Goal: Find specific page/section: Find specific page/section

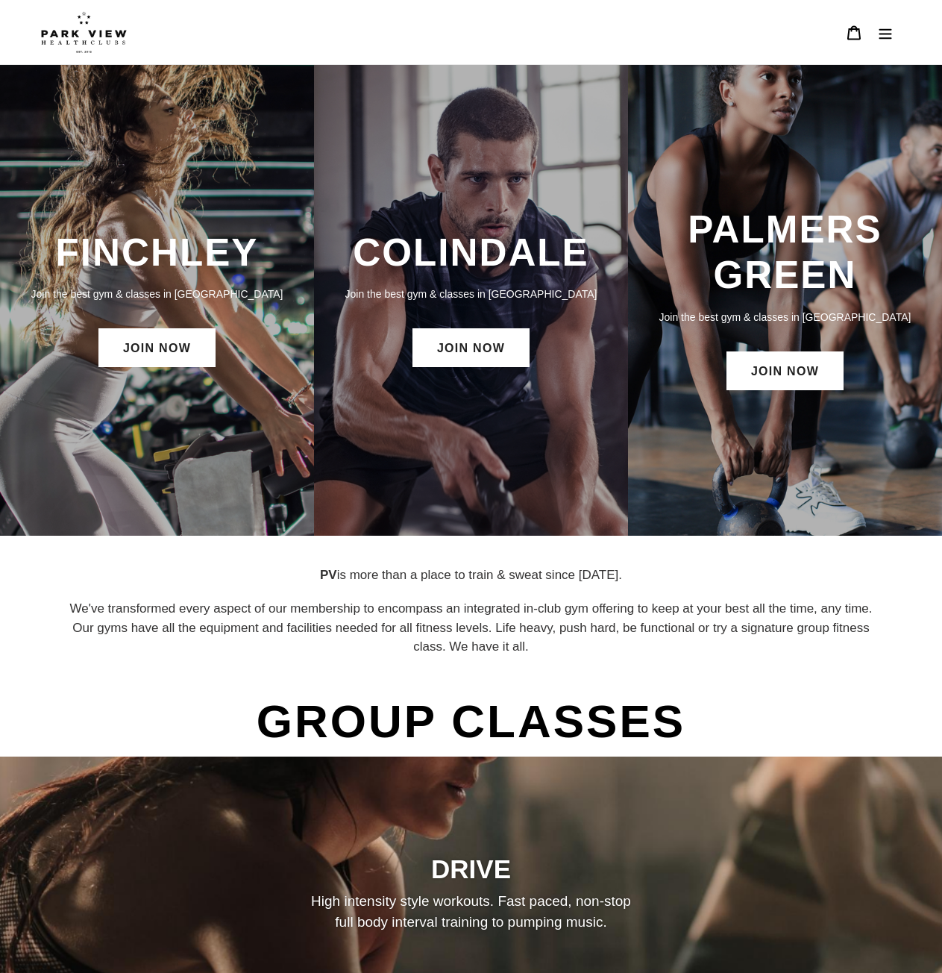
click at [495, 240] on h3 "COLINDALE" at bounding box center [471, 253] width 284 height 46
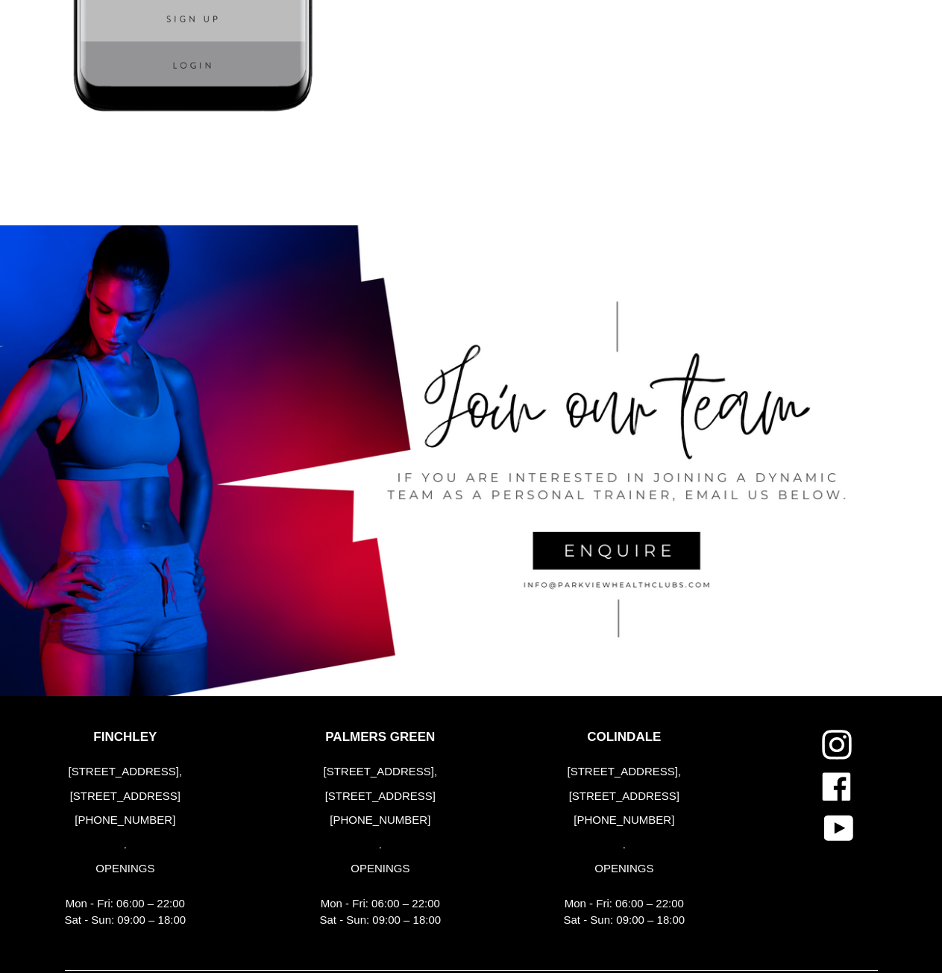
scroll to position [2585, 0]
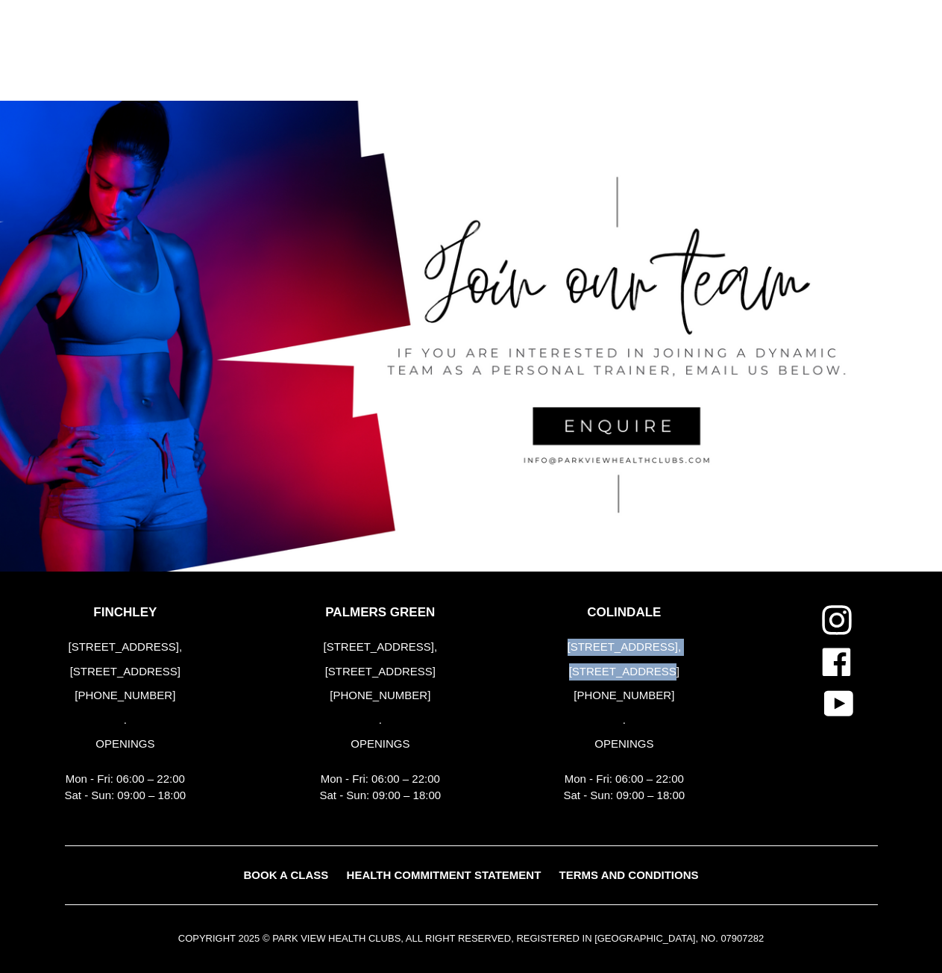
drag, startPoint x: 674, startPoint y: 674, endPoint x: 583, endPoint y: 645, distance: 95.3
click at [583, 645] on div "[STREET_ADDRESS] [PHONE_NUMBER] . OPENINGS Mon - Fri: 06:00 – 22:00 Sat - Sun: …" at bounding box center [625, 722] width 122 height 166
copy div "[STREET_ADDRESS]"
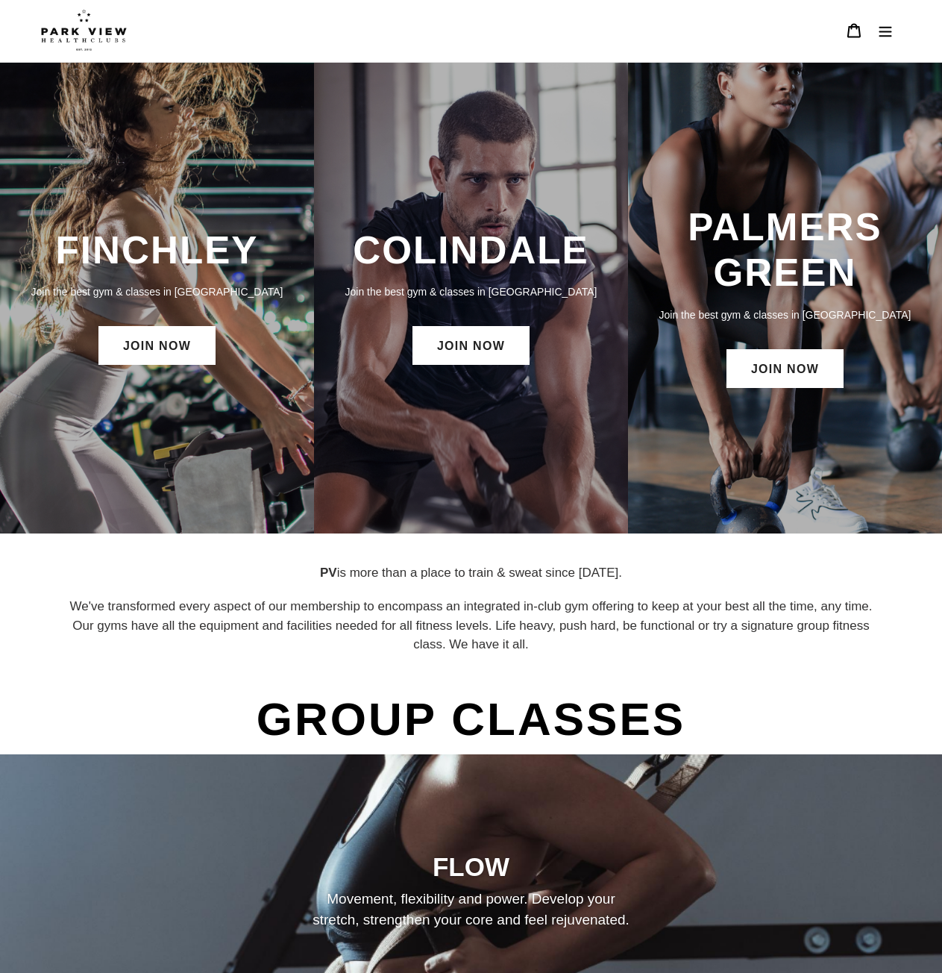
scroll to position [0, 0]
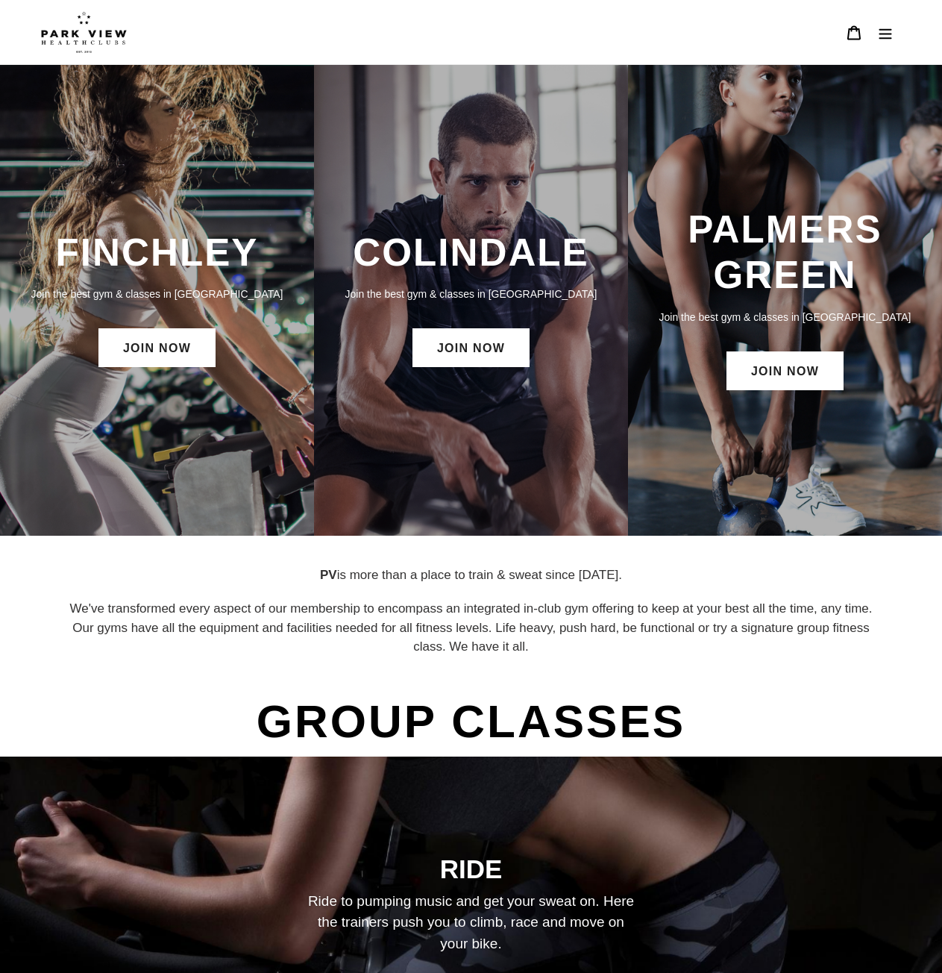
click at [888, 32] on icon "Menu" at bounding box center [885, 32] width 15 height 15
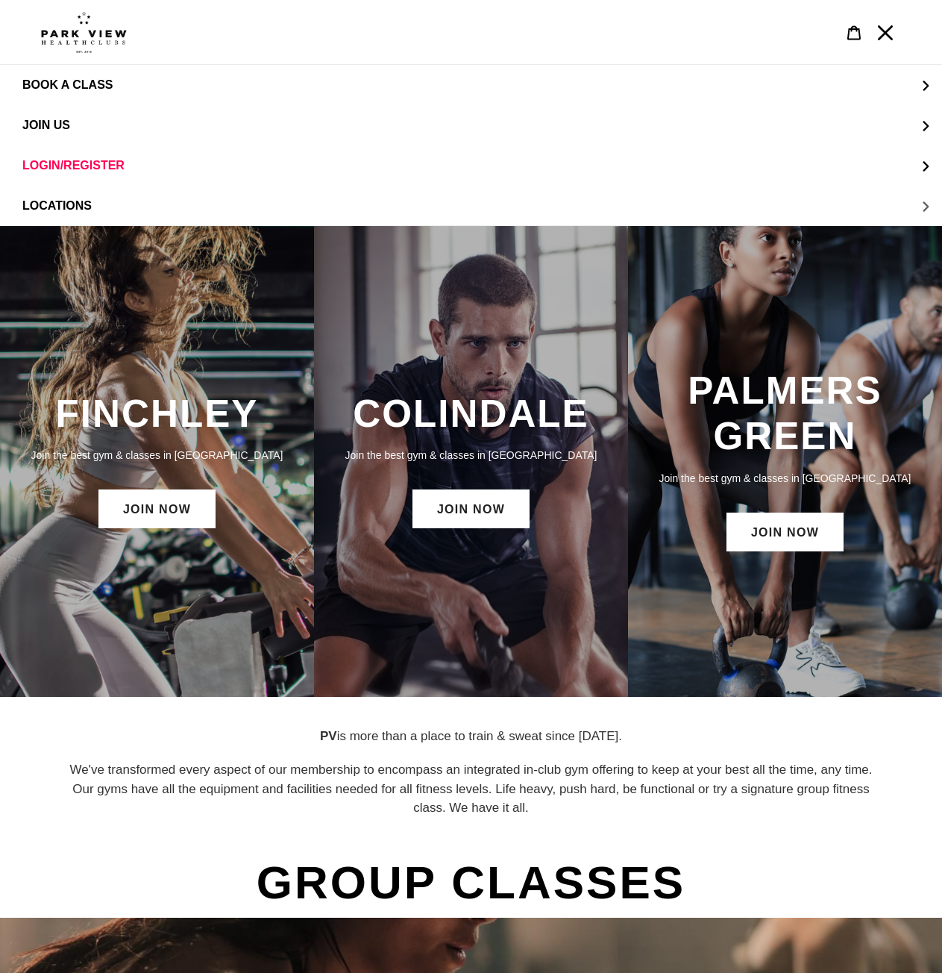
click at [104, 210] on button "LOCATIONS" at bounding box center [471, 206] width 942 height 40
click at [115, 125] on span "Colindale" at bounding box center [86, 125] width 69 height 13
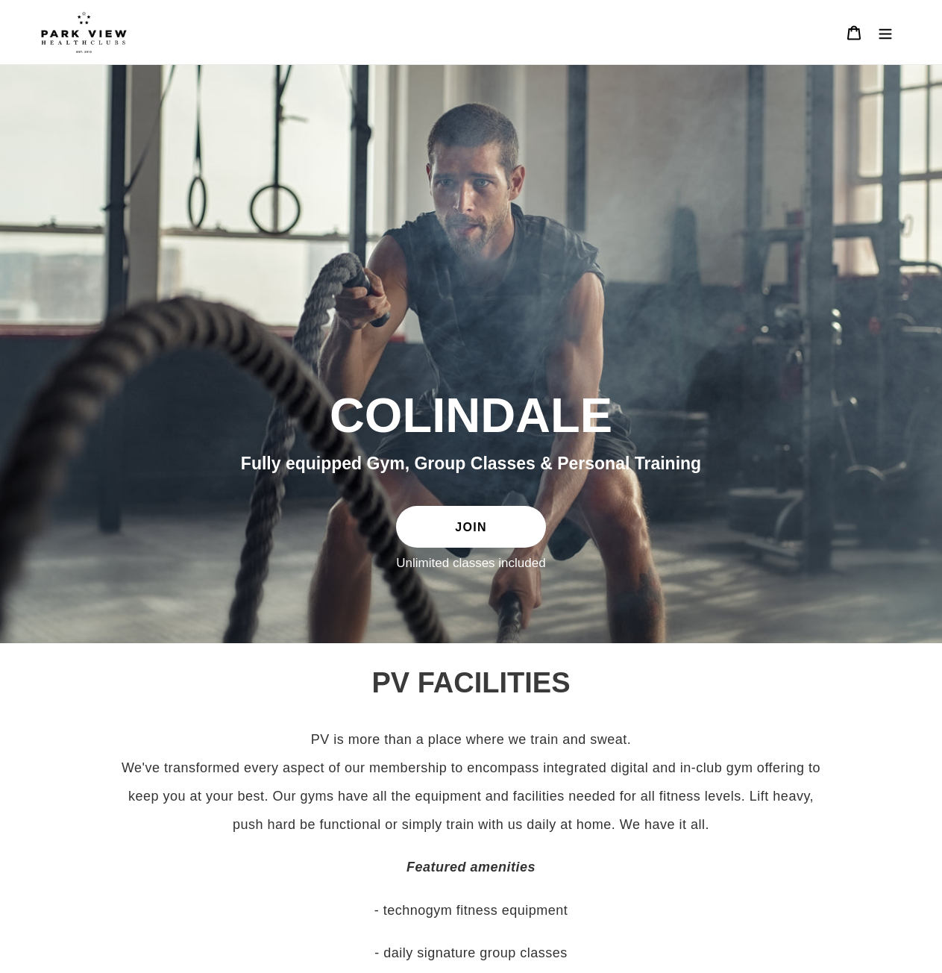
click at [880, 37] on icon "Menu" at bounding box center [885, 32] width 15 height 15
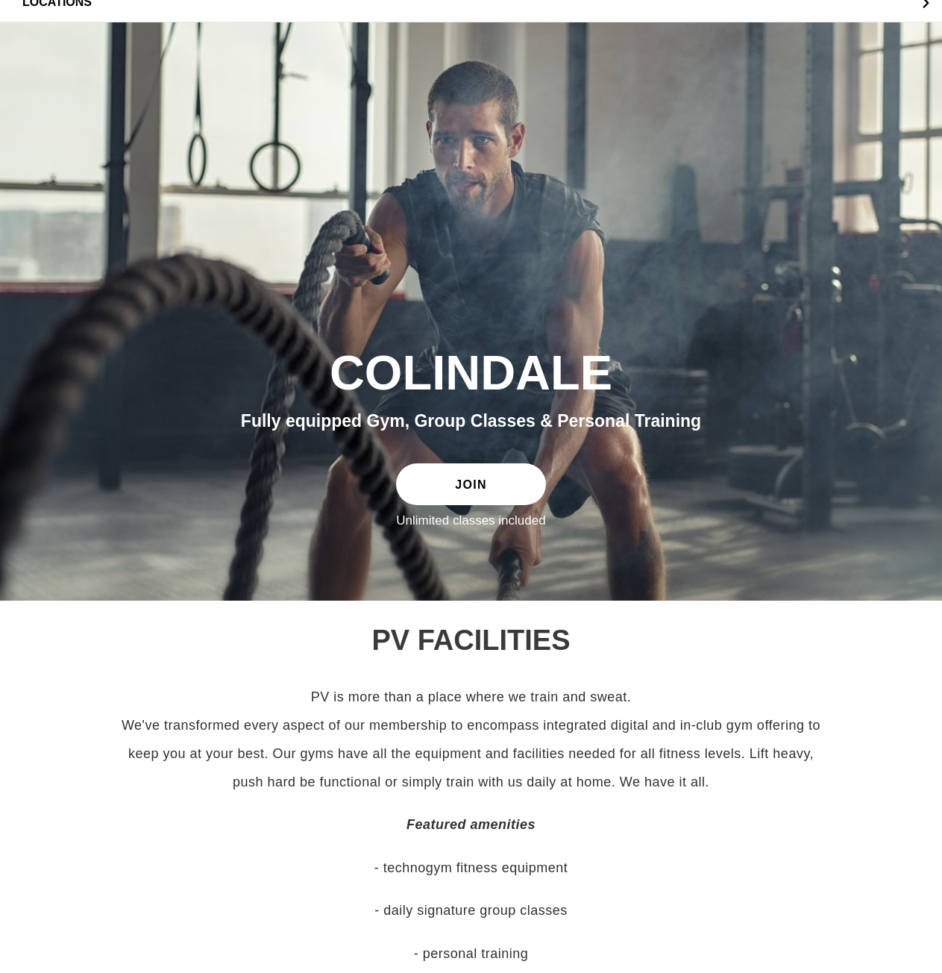
scroll to position [224, 0]
